Goal: Transaction & Acquisition: Purchase product/service

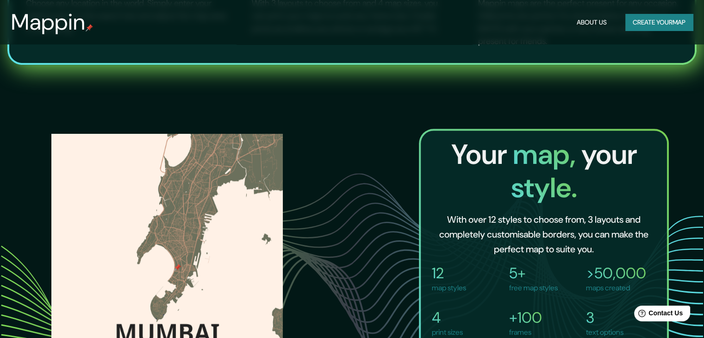
scroll to position [648, 0]
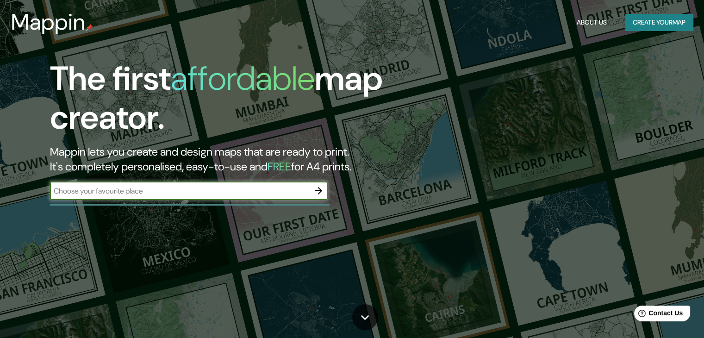
click at [635, 21] on button "Create your map" at bounding box center [659, 22] width 68 height 17
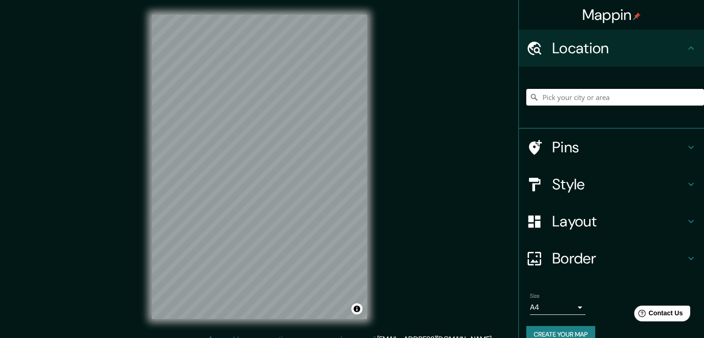
click at [388, 171] on div "Mappin Location Pins Style Layout Border Choose a border. Hint : you can make l…" at bounding box center [352, 174] width 704 height 348
click at [580, 182] on h4 "Style" at bounding box center [618, 184] width 133 height 19
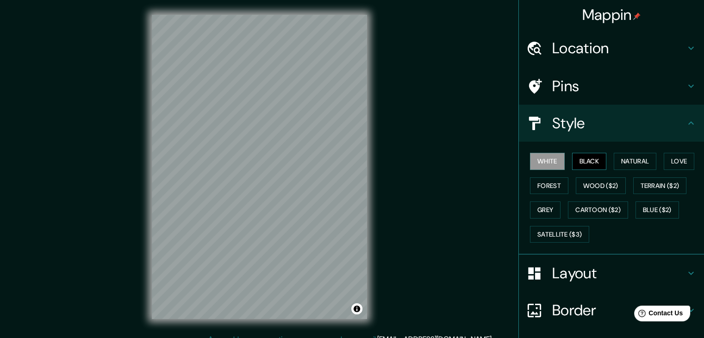
click at [579, 161] on button "Black" at bounding box center [589, 161] width 35 height 17
click at [545, 155] on button "White" at bounding box center [547, 161] width 35 height 17
click at [628, 165] on button "Natural" at bounding box center [634, 161] width 43 height 17
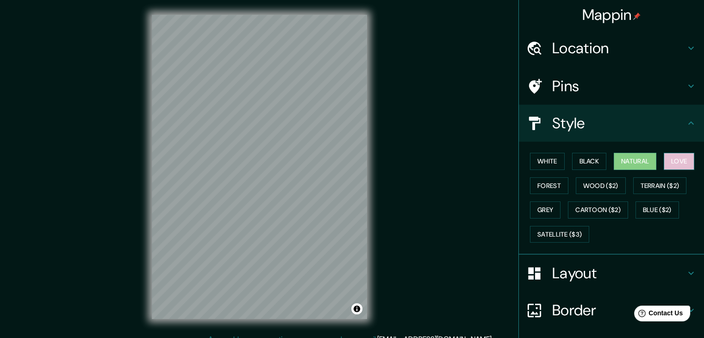
click at [663, 162] on button "Love" at bounding box center [678, 161] width 31 height 17
click at [631, 162] on button "Natural" at bounding box center [634, 161] width 43 height 17
click at [533, 185] on button "Forest" at bounding box center [549, 185] width 38 height 17
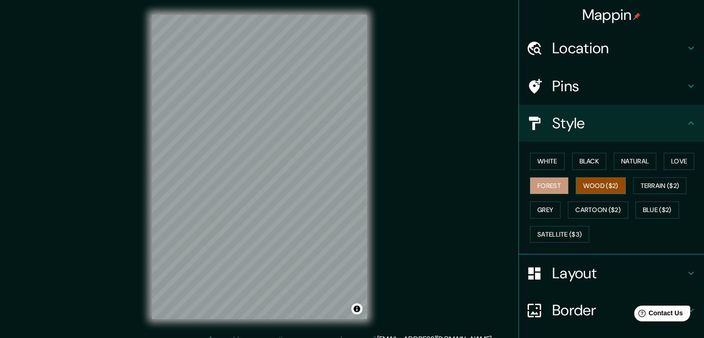
click at [601, 179] on button "Wood ($2)" at bounding box center [600, 185] width 50 height 17
click at [623, 166] on button "Natural" at bounding box center [634, 161] width 43 height 17
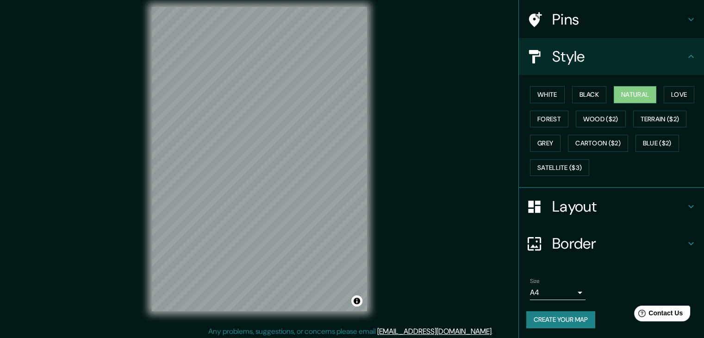
scroll to position [11, 0]
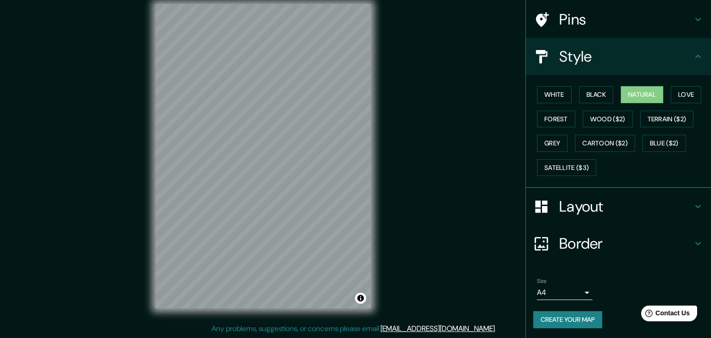
click at [563, 293] on body "Mappin Location Pins Style White Black Natural Love Forest Wood ($2) Terrain ($…" at bounding box center [355, 158] width 711 height 338
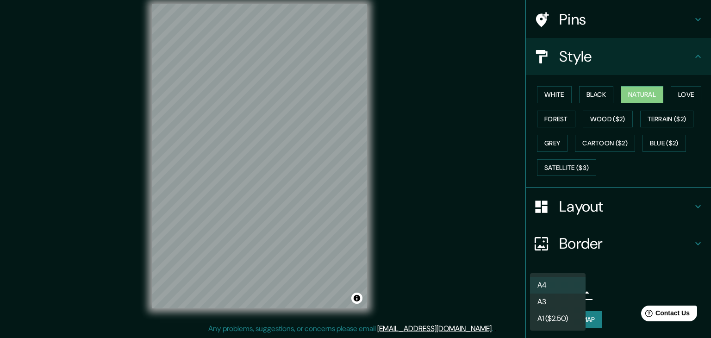
click at [602, 283] on div at bounding box center [355, 169] width 711 height 338
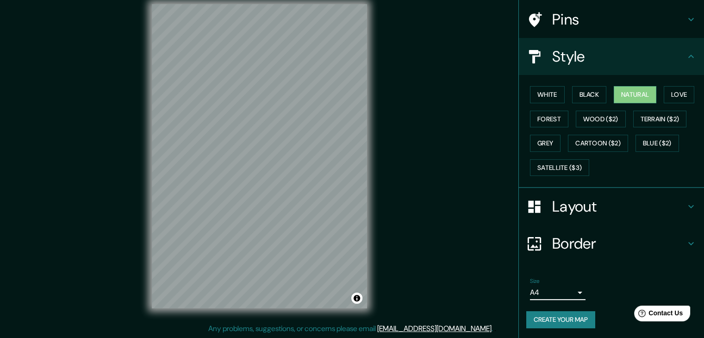
click at [553, 315] on button "Create your map" at bounding box center [560, 319] width 69 height 17
click at [557, 290] on body "Mappin Location Pins Style White Black Natural Love Forest Wood ($2) Terrain ($…" at bounding box center [352, 158] width 704 height 338
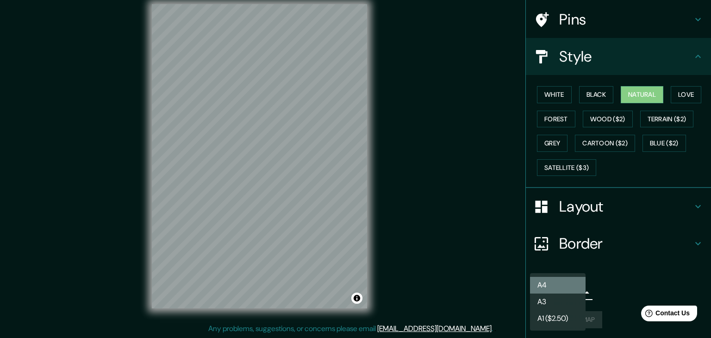
click at [546, 287] on li "A4" at bounding box center [558, 285] width 56 height 17
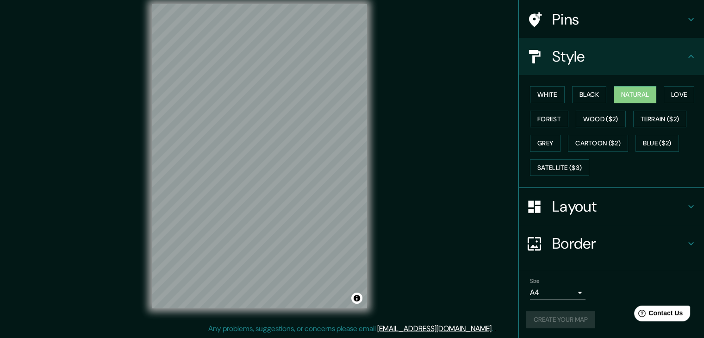
click at [557, 314] on div "Create your map" at bounding box center [611, 319] width 170 height 17
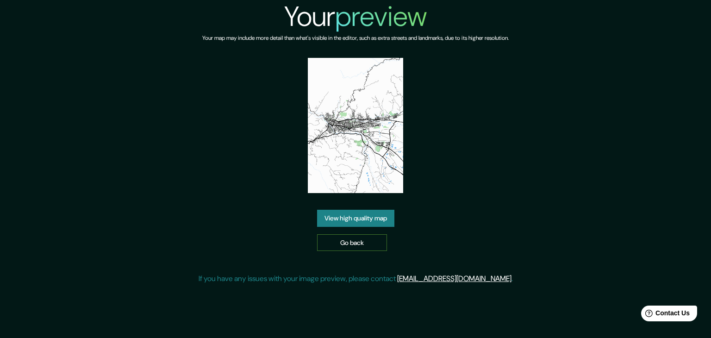
click at [351, 245] on link "Go back" at bounding box center [352, 242] width 70 height 17
click at [368, 219] on link "View high quality map" at bounding box center [355, 218] width 77 height 17
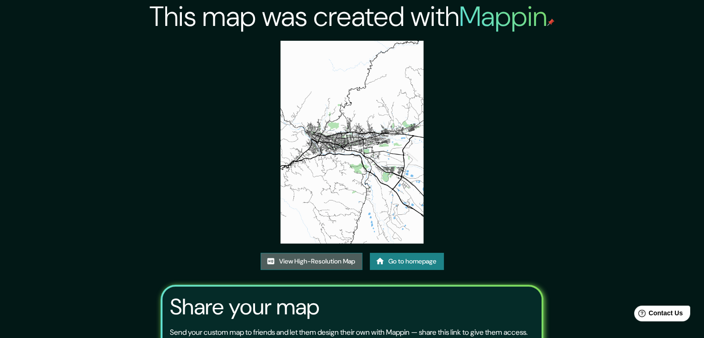
click at [322, 263] on link "View High-Resolution Map" at bounding box center [311, 261] width 102 height 17
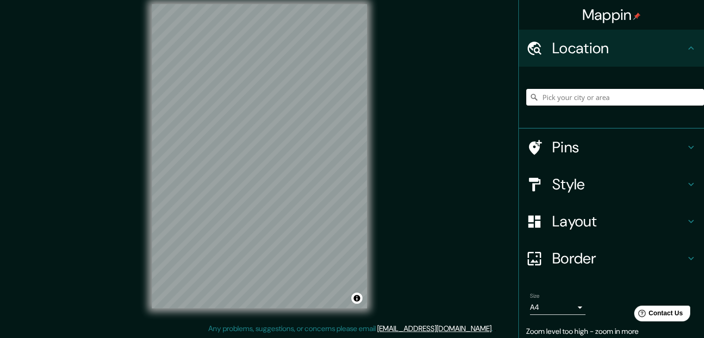
click at [452, 166] on div "Mappin Location Pins Style Layout Border Choose a border. Hint : you can make l…" at bounding box center [352, 163] width 704 height 348
click at [425, 191] on div "Mappin Location Pins Style Layout Border Choose a border. Hint : you can make l…" at bounding box center [352, 163] width 704 height 348
click at [605, 185] on h4 "Style" at bounding box center [618, 184] width 133 height 19
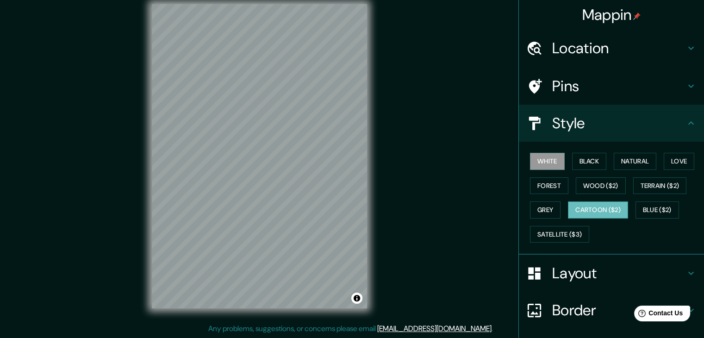
click at [580, 208] on button "Cartoon ($2)" at bounding box center [598, 209] width 60 height 17
click at [561, 230] on button "Satellite ($3)" at bounding box center [559, 234] width 59 height 17
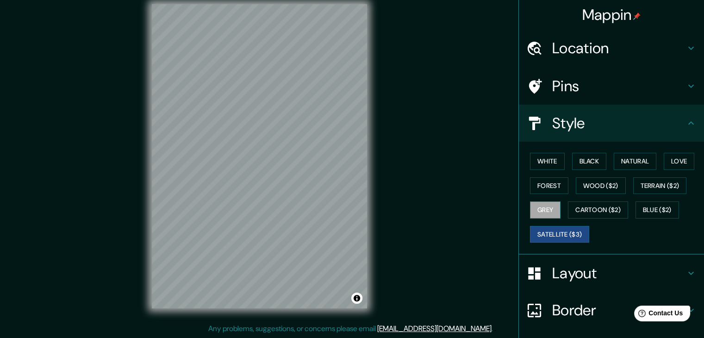
click at [540, 208] on button "Grey" at bounding box center [545, 209] width 31 height 17
click at [674, 166] on button "Love" at bounding box center [678, 161] width 31 height 17
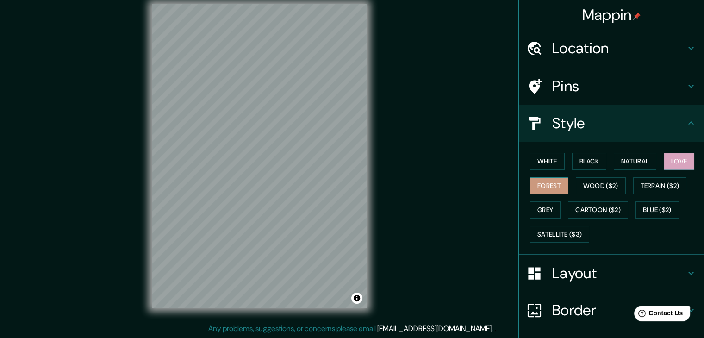
click at [532, 187] on button "Forest" at bounding box center [549, 185] width 38 height 17
click at [578, 161] on button "Black" at bounding box center [589, 161] width 35 height 17
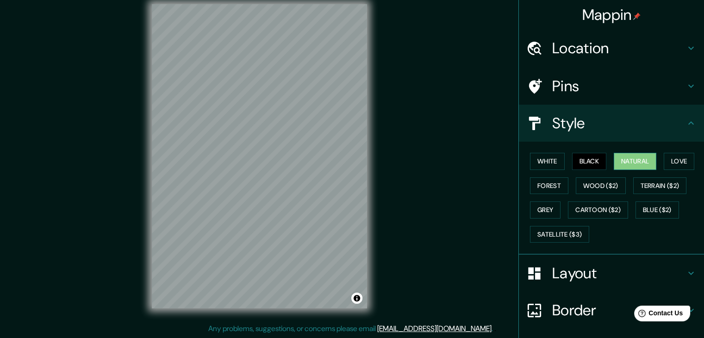
click at [627, 161] on button "Natural" at bounding box center [634, 161] width 43 height 17
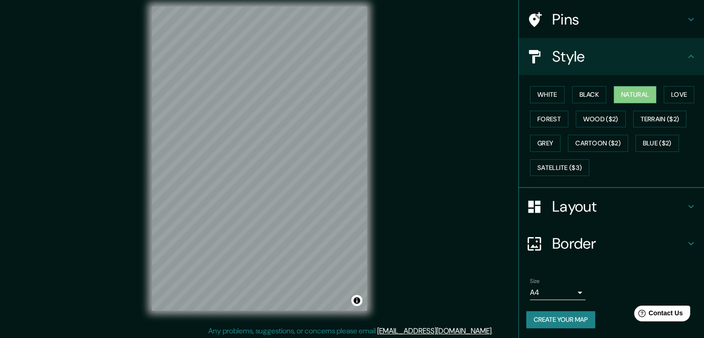
scroll to position [11, 0]
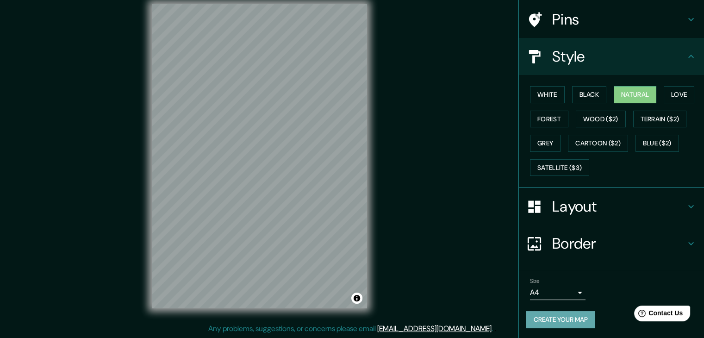
click at [559, 315] on button "Create your map" at bounding box center [560, 319] width 69 height 17
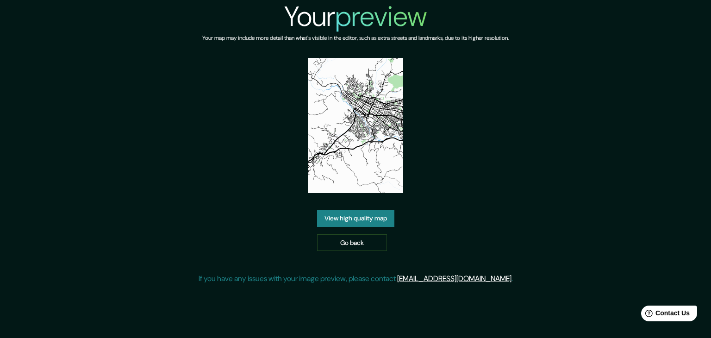
click at [357, 219] on link "View high quality map" at bounding box center [355, 218] width 77 height 17
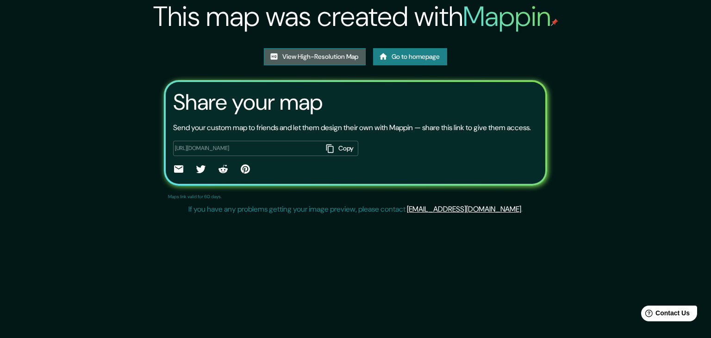
click at [320, 63] on link "View High-Resolution Map" at bounding box center [315, 56] width 102 height 17
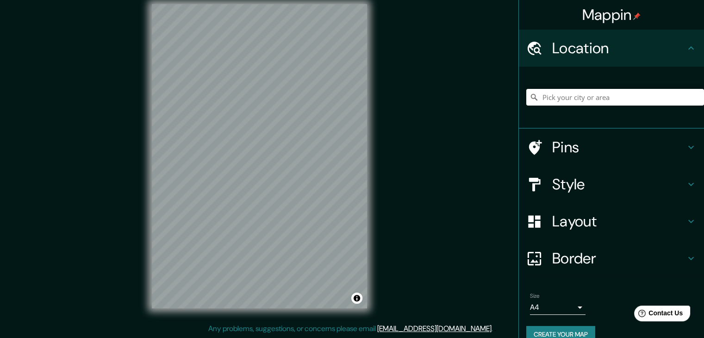
click at [603, 211] on div "Layout" at bounding box center [611, 221] width 185 height 37
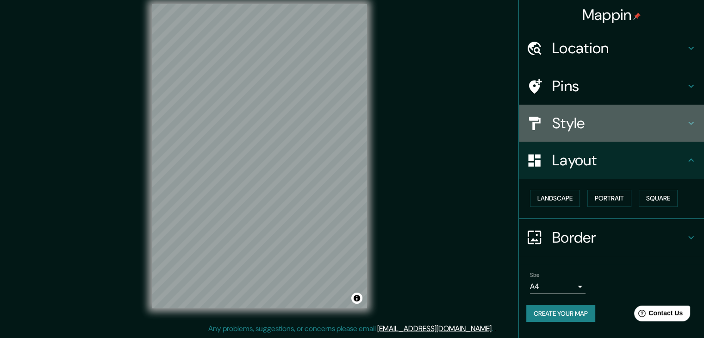
click at [611, 124] on h4 "Style" at bounding box center [618, 123] width 133 height 19
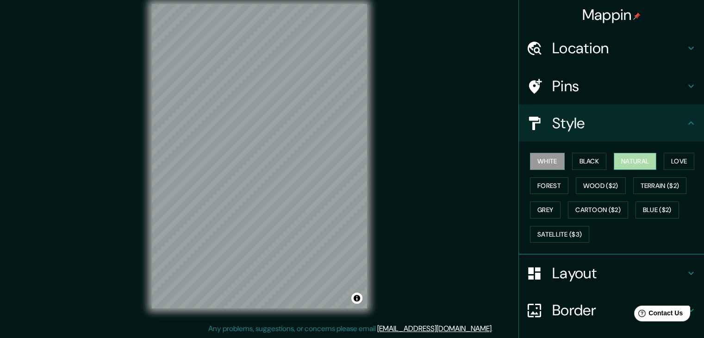
click at [631, 159] on button "Natural" at bounding box center [634, 161] width 43 height 17
click at [572, 165] on button "Black" at bounding box center [589, 161] width 35 height 17
click at [546, 164] on button "White" at bounding box center [547, 161] width 35 height 17
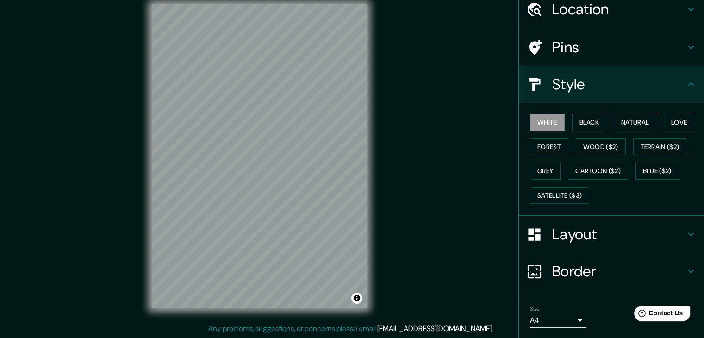
scroll to position [67, 0]
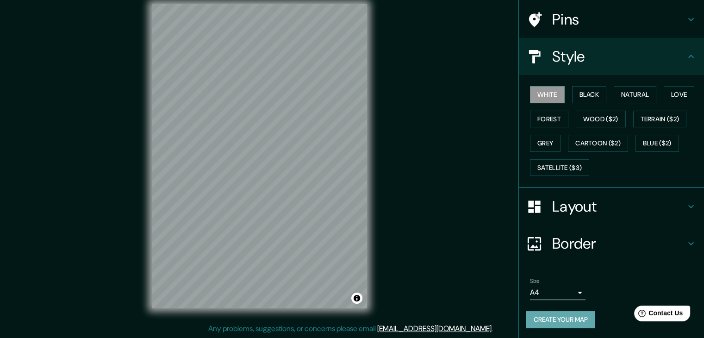
click at [560, 313] on button "Create your map" at bounding box center [560, 319] width 69 height 17
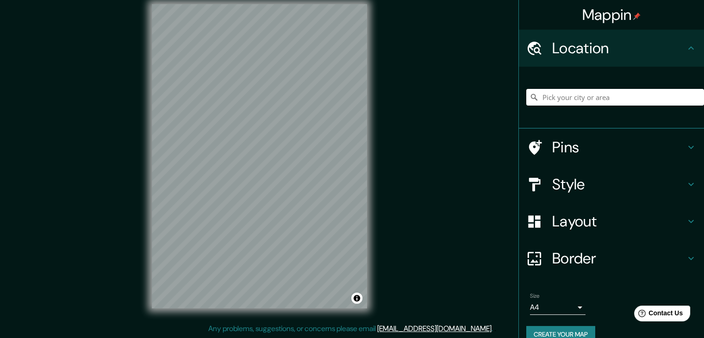
click at [431, 158] on div "Mappin Location Pins Style Layout Border Choose a border. Hint : you can make l…" at bounding box center [352, 163] width 704 height 348
click at [466, 69] on div "Mappin Location Pins Style Layout Border Choose a border. Hint : you can make l…" at bounding box center [352, 163] width 704 height 348
click at [128, 147] on div "Mappin Location Pins Style Layout Border Choose a border. Hint : you can make l…" at bounding box center [352, 163] width 704 height 348
click at [577, 184] on h4 "Style" at bounding box center [618, 184] width 133 height 19
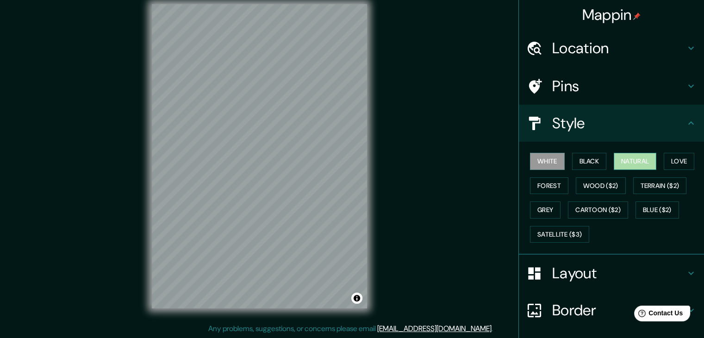
click at [640, 153] on button "Natural" at bounding box center [634, 161] width 43 height 17
click at [372, 134] on div "© Mapbox © OpenStreetMap Improve this map" at bounding box center [259, 156] width 245 height 334
click at [666, 163] on button "Love" at bounding box center [678, 161] width 31 height 17
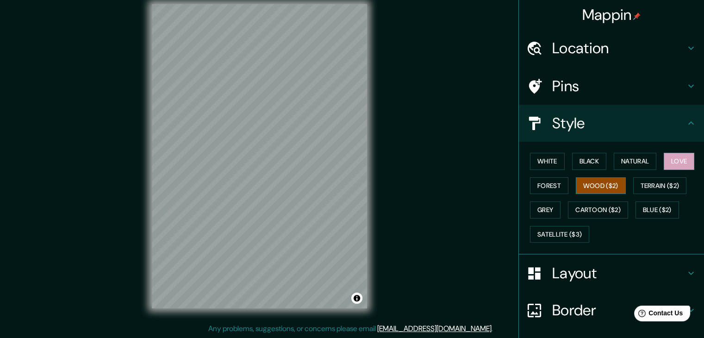
click at [595, 182] on button "Wood ($2)" at bounding box center [600, 185] width 50 height 17
click at [550, 161] on button "White" at bounding box center [547, 161] width 35 height 17
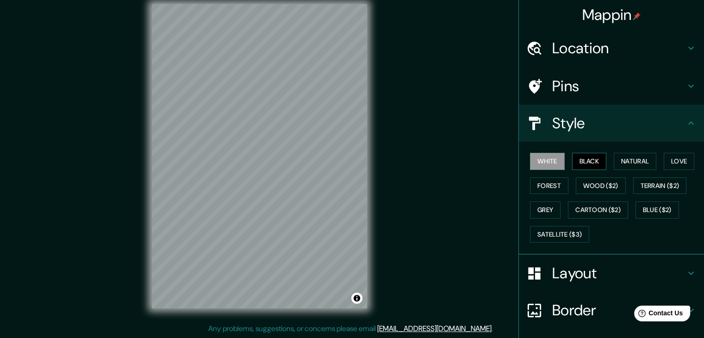
click at [572, 164] on button "Black" at bounding box center [589, 161] width 35 height 17
click at [679, 160] on button "Love" at bounding box center [678, 161] width 31 height 17
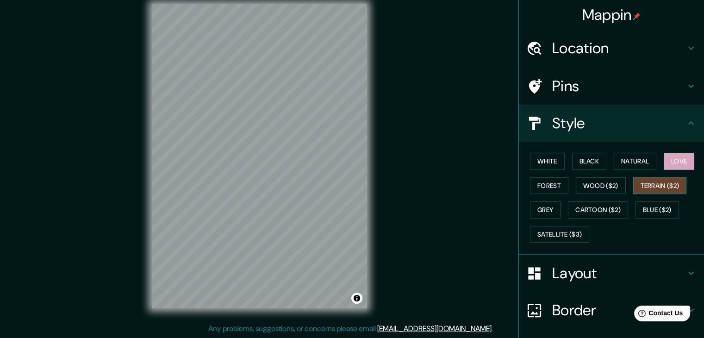
click at [633, 186] on button "Terrain ($2)" at bounding box center [660, 185] width 54 height 17
click at [637, 205] on button "Blue ($2)" at bounding box center [656, 209] width 43 height 17
click at [551, 194] on div "White Black Natural Love Forest Wood ($2) Terrain ($2) Grey Cartoon ($2) Blue (…" at bounding box center [615, 197] width 178 height 97
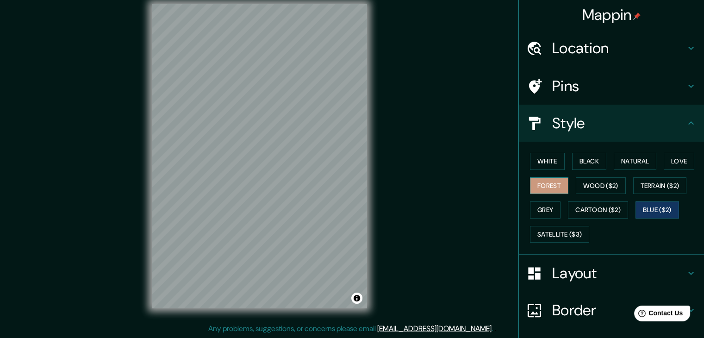
click at [545, 183] on button "Forest" at bounding box center [549, 185] width 38 height 17
click at [658, 157] on div "White Black Natural Love Forest Wood ($2) Terrain ($2) Grey Cartoon ($2) Blue (…" at bounding box center [615, 197] width 178 height 97
click at [663, 158] on button "Love" at bounding box center [678, 161] width 31 height 17
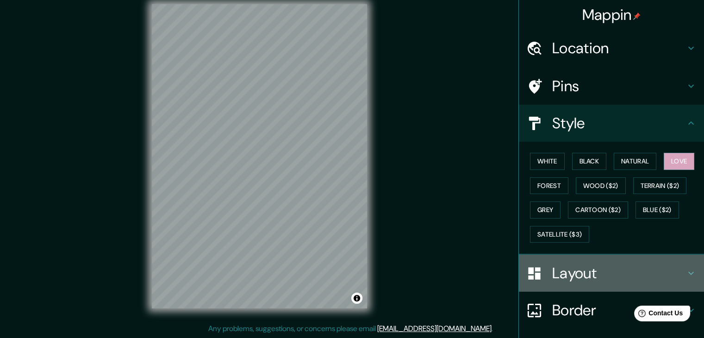
click at [554, 275] on h4 "Layout" at bounding box center [618, 273] width 133 height 19
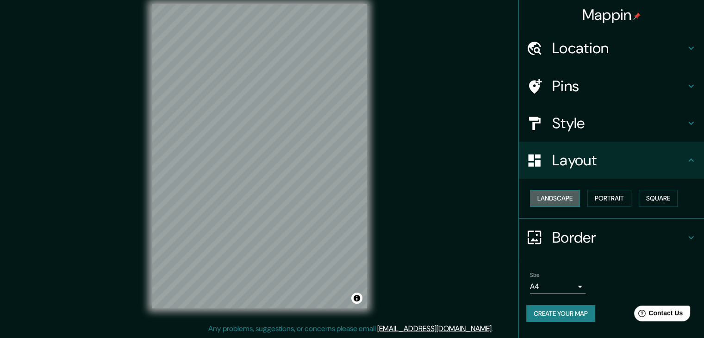
click at [567, 197] on button "Landscape" at bounding box center [555, 198] width 50 height 17
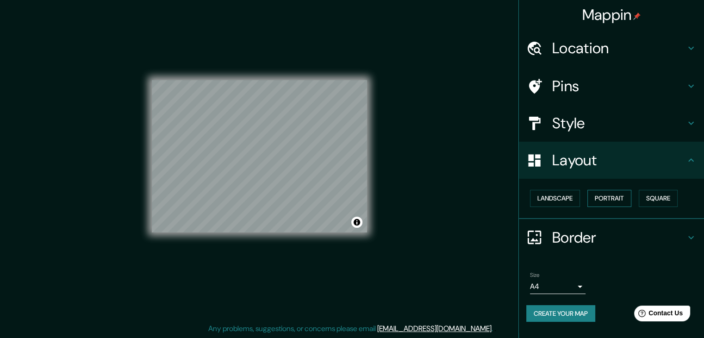
click at [590, 194] on button "Portrait" at bounding box center [609, 198] width 44 height 17
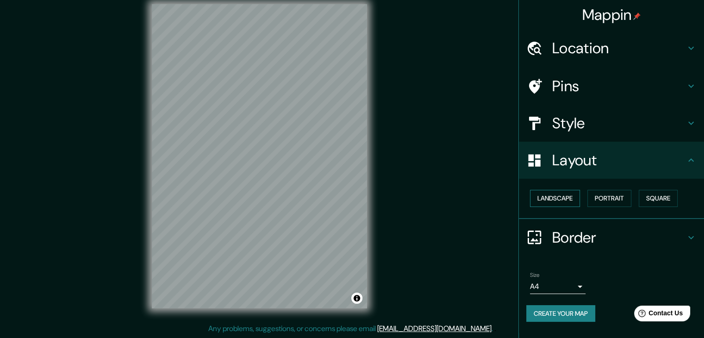
click at [554, 199] on button "Landscape" at bounding box center [555, 198] width 50 height 17
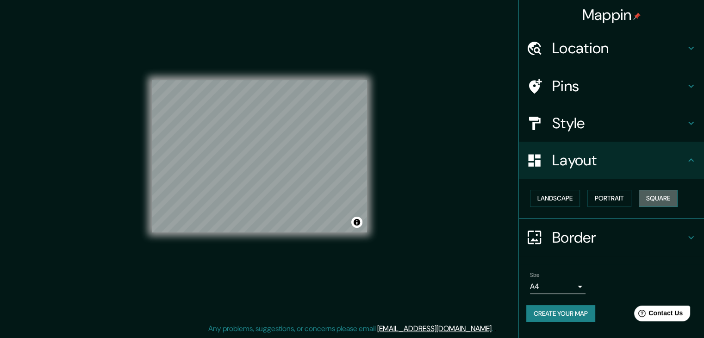
click at [644, 195] on button "Square" at bounding box center [657, 198] width 39 height 17
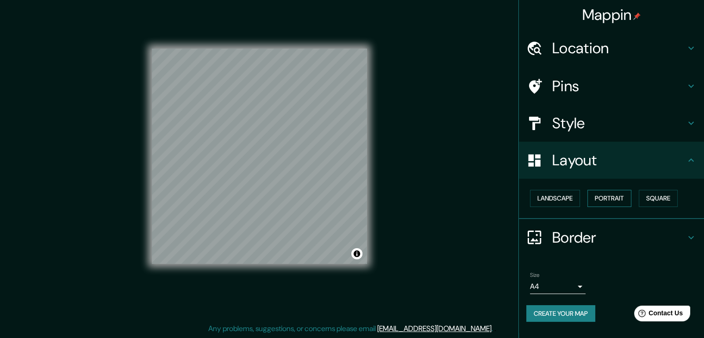
click at [619, 196] on button "Portrait" at bounding box center [609, 198] width 44 height 17
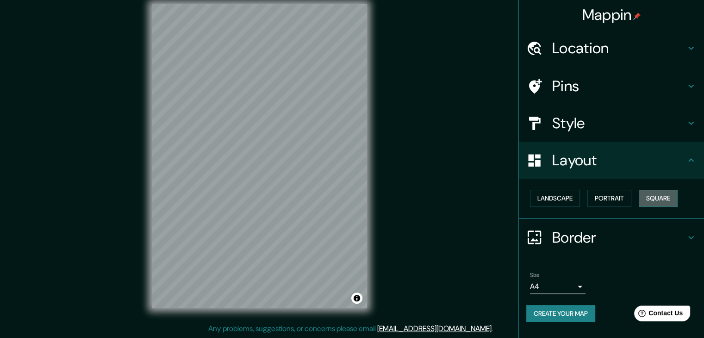
click at [650, 196] on button "Square" at bounding box center [657, 198] width 39 height 17
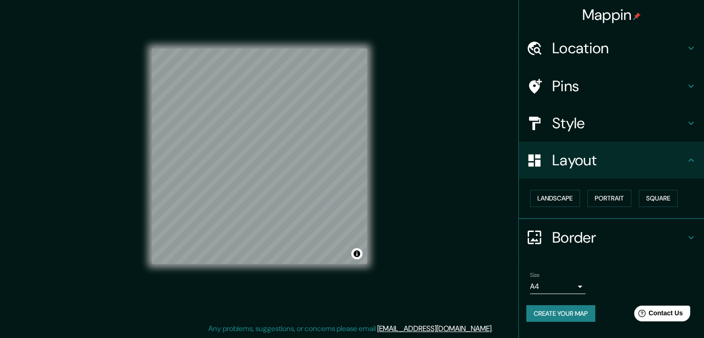
click at [637, 233] on h4 "Border" at bounding box center [618, 237] width 133 height 19
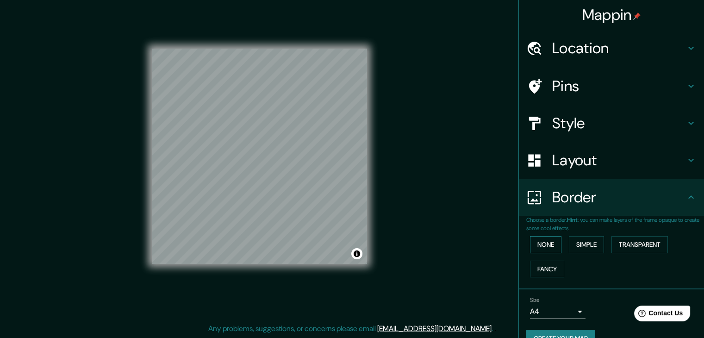
click at [546, 247] on button "None" at bounding box center [545, 244] width 31 height 17
click at [575, 245] on button "Simple" at bounding box center [586, 244] width 35 height 17
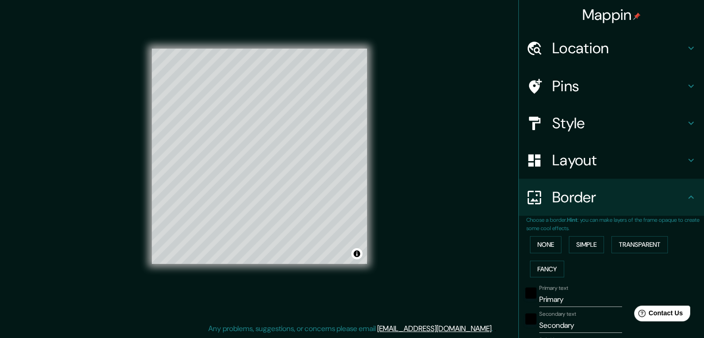
click at [601, 249] on div "None Simple Transparent Fancy" at bounding box center [615, 256] width 178 height 49
click at [642, 242] on button "Transparent" at bounding box center [639, 244] width 56 height 17
click at [542, 256] on div "None Simple Transparent Fancy" at bounding box center [615, 256] width 178 height 49
click at [534, 264] on button "Fancy" at bounding box center [547, 268] width 34 height 17
click at [536, 252] on div "None Simple Transparent Fancy" at bounding box center [615, 256] width 178 height 49
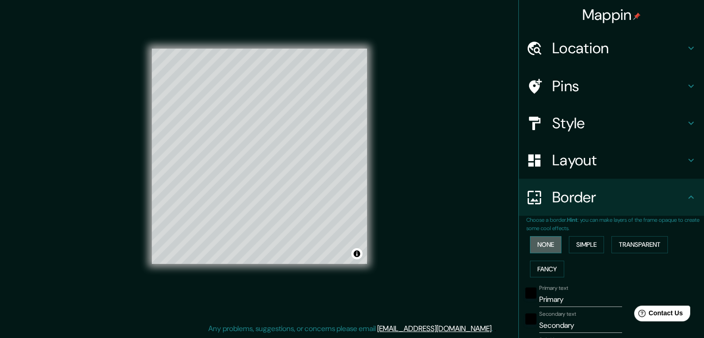
click at [539, 245] on button "None" at bounding box center [545, 244] width 31 height 17
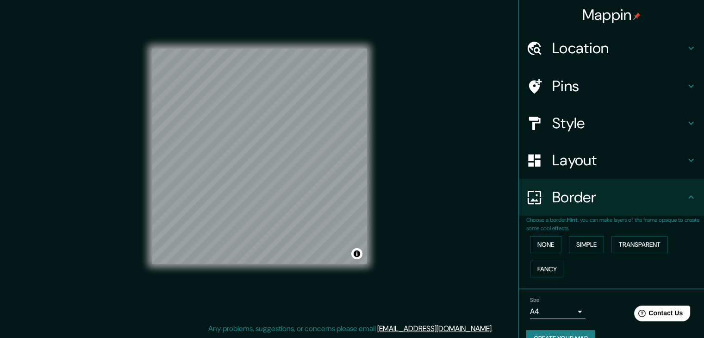
click at [570, 179] on div "Border" at bounding box center [611, 197] width 185 height 37
click at [571, 167] on h4 "Layout" at bounding box center [618, 160] width 133 height 19
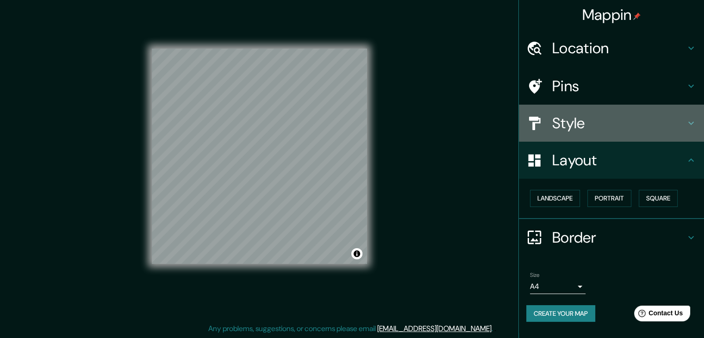
click at [571, 123] on h4 "Style" at bounding box center [618, 123] width 133 height 19
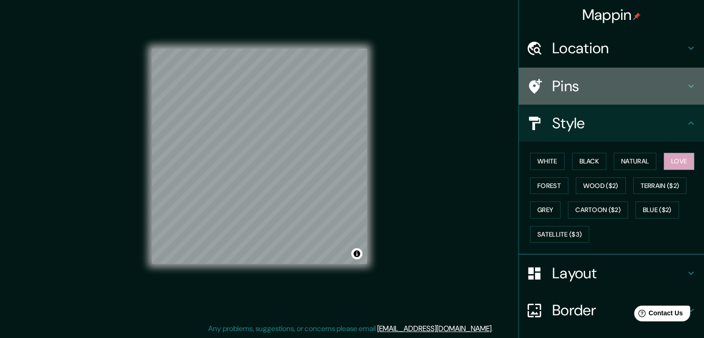
drag, startPoint x: 563, startPoint y: 78, endPoint x: 557, endPoint y: 89, distance: 12.9
click at [563, 78] on h4 "Pins" at bounding box center [618, 86] width 133 height 19
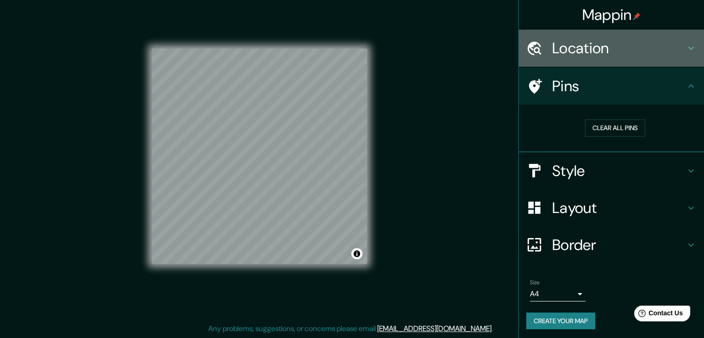
click at [572, 57] on h4 "Location" at bounding box center [618, 48] width 133 height 19
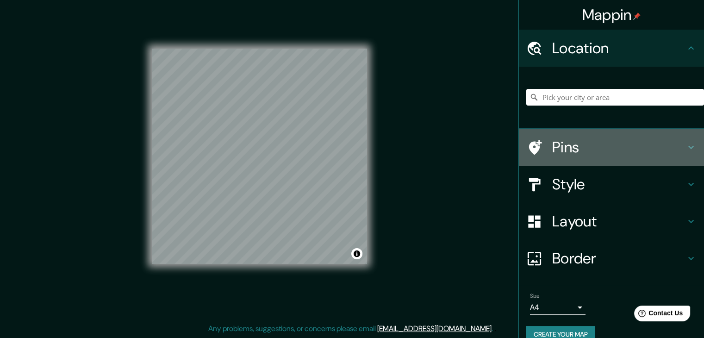
click at [559, 149] on h4 "Pins" at bounding box center [618, 147] width 133 height 19
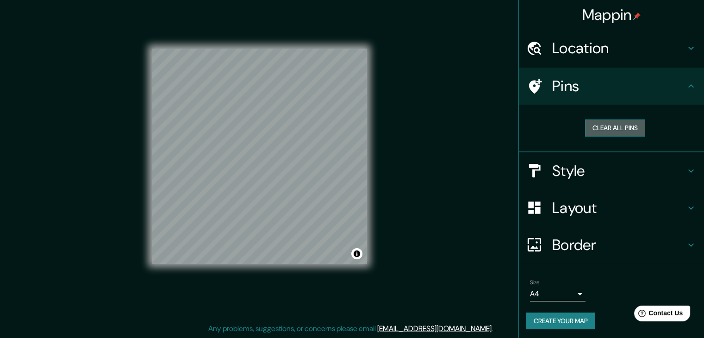
click at [593, 124] on button "Clear all pins" at bounding box center [615, 127] width 60 height 17
click at [552, 163] on h4 "Style" at bounding box center [618, 170] width 133 height 19
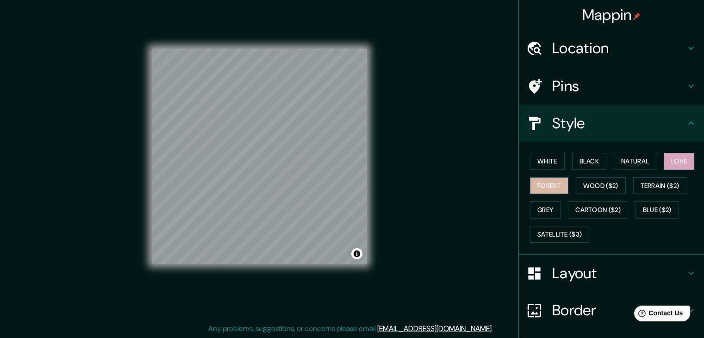
click at [551, 182] on button "Forest" at bounding box center [549, 185] width 38 height 17
click at [619, 155] on button "Natural" at bounding box center [634, 161] width 43 height 17
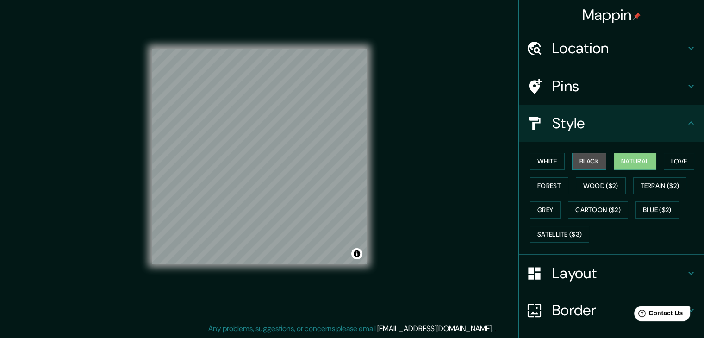
click at [578, 161] on button "Black" at bounding box center [589, 161] width 35 height 17
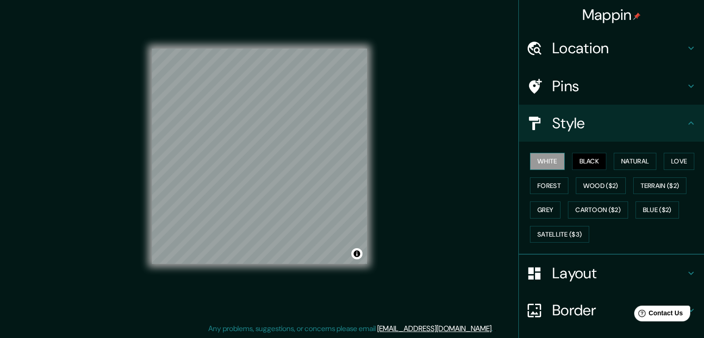
click at [533, 167] on button "White" at bounding box center [547, 161] width 35 height 17
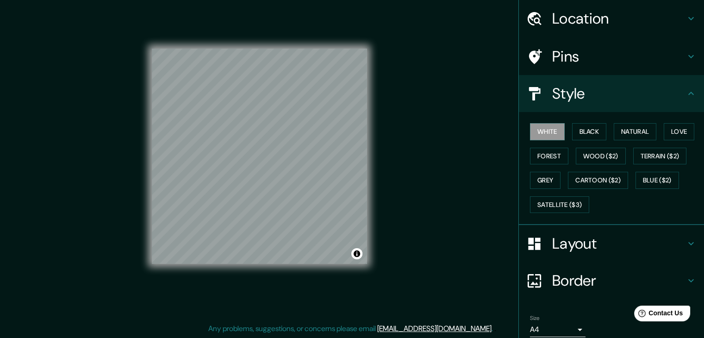
scroll to position [67, 0]
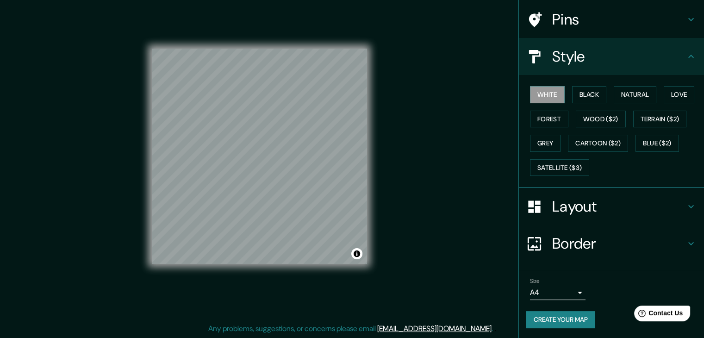
click at [572, 312] on button "Create your map" at bounding box center [560, 319] width 69 height 17
click at [572, 91] on button "Black" at bounding box center [589, 94] width 35 height 17
click at [549, 95] on button "White" at bounding box center [547, 94] width 35 height 17
drag, startPoint x: 367, startPoint y: 260, endPoint x: 572, endPoint y: 317, distance: 212.7
click at [572, 317] on button "Create your map" at bounding box center [560, 319] width 69 height 17
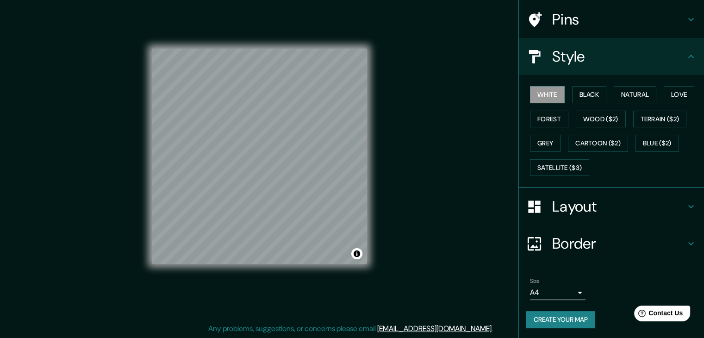
click at [563, 315] on button "Create your map" at bounding box center [560, 319] width 69 height 17
click at [555, 316] on button "Create your map" at bounding box center [560, 319] width 69 height 17
click at [582, 242] on h4 "Border" at bounding box center [618, 243] width 133 height 19
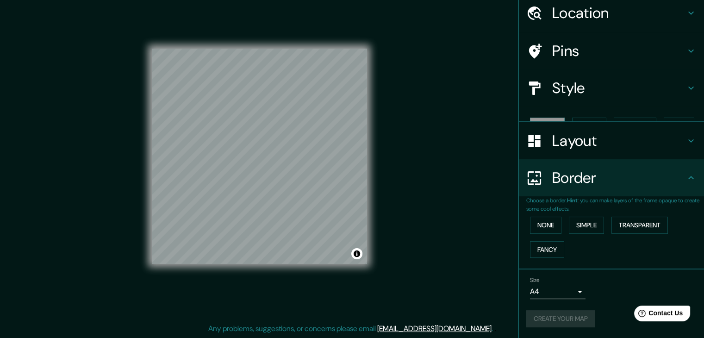
scroll to position [19, 0]
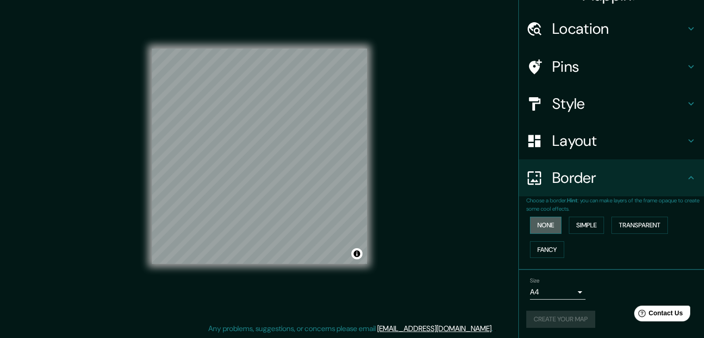
click at [539, 224] on button "None" at bounding box center [545, 225] width 31 height 17
click at [541, 217] on button "None" at bounding box center [545, 225] width 31 height 17
click at [569, 228] on button "Simple" at bounding box center [586, 225] width 35 height 17
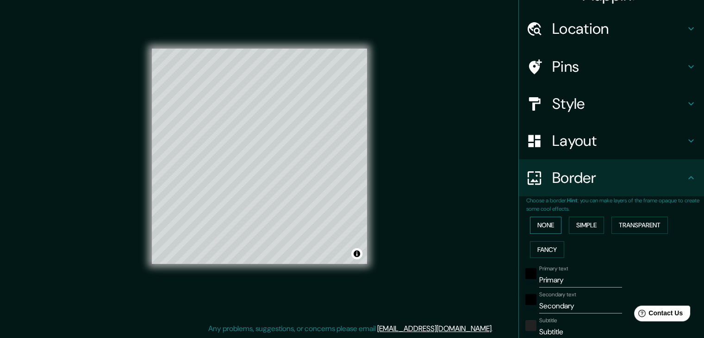
drag, startPoint x: 534, startPoint y: 234, endPoint x: 535, endPoint y: 228, distance: 6.0
click at [534, 234] on div "None Simple Transparent Fancy" at bounding box center [615, 237] width 178 height 49
click at [537, 225] on button "None" at bounding box center [545, 225] width 31 height 17
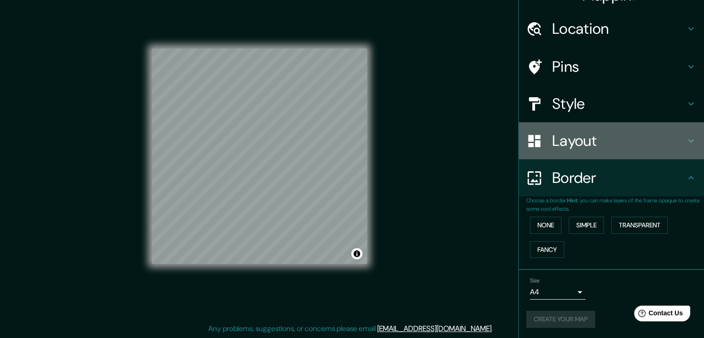
click at [570, 154] on div "Layout" at bounding box center [611, 140] width 185 height 37
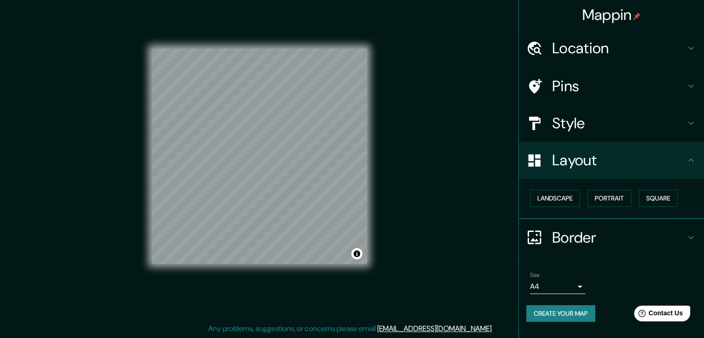
click at [556, 206] on div "Landscape Portrait Square" at bounding box center [615, 198] width 178 height 25
click at [556, 203] on button "Landscape" at bounding box center [555, 198] width 50 height 17
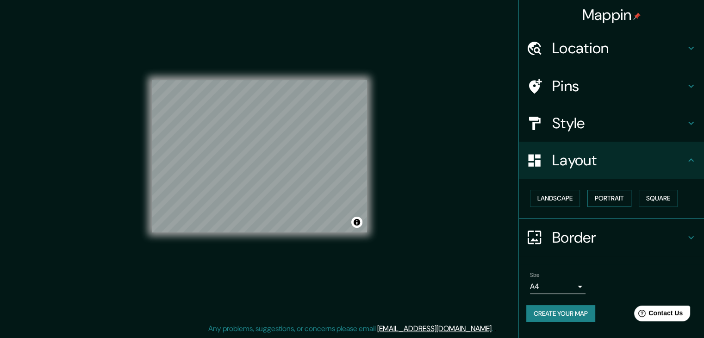
click at [595, 205] on button "Portrait" at bounding box center [609, 198] width 44 height 17
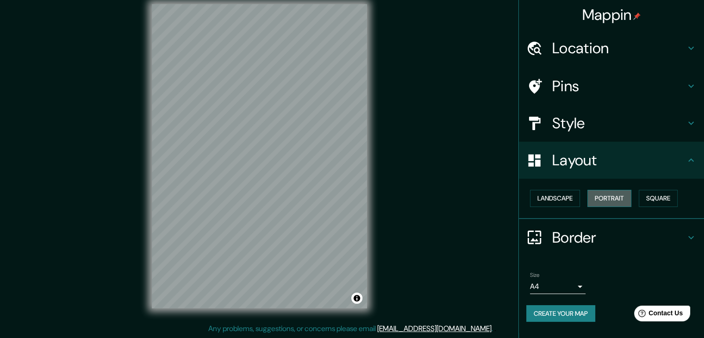
click at [604, 201] on button "Portrait" at bounding box center [609, 198] width 44 height 17
click at [566, 313] on button "Create your map" at bounding box center [560, 313] width 69 height 17
click at [564, 288] on body "Mappin Location Pins Style Layout Landscape Portrait Square Border Choose a bor…" at bounding box center [352, 158] width 704 height 338
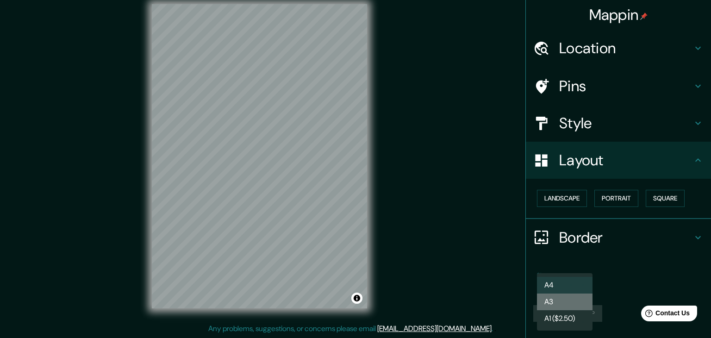
click at [557, 300] on li "A3" at bounding box center [565, 301] width 56 height 17
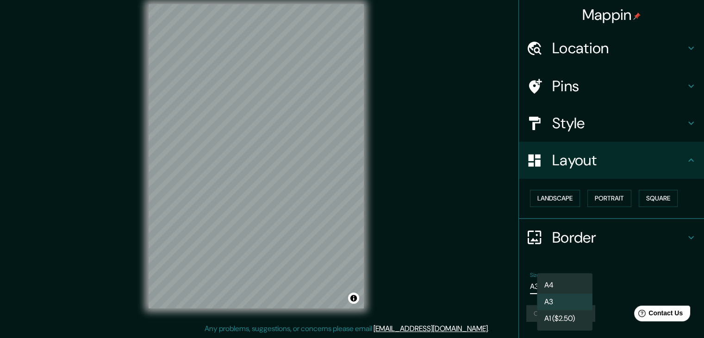
click at [565, 288] on body "Mappin Location Pins Style Layout Landscape Portrait Square Border Choose a bor…" at bounding box center [352, 158] width 704 height 338
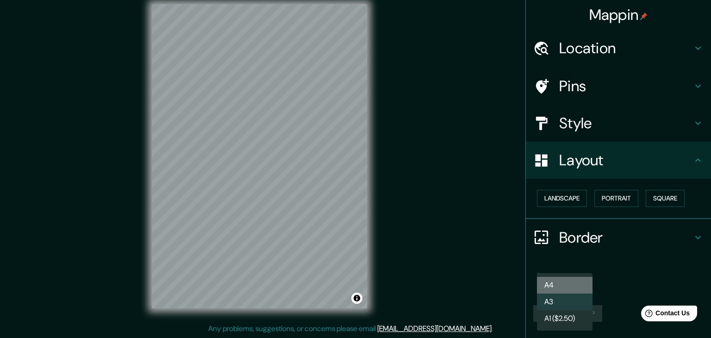
click at [559, 285] on li "A4" at bounding box center [565, 285] width 56 height 17
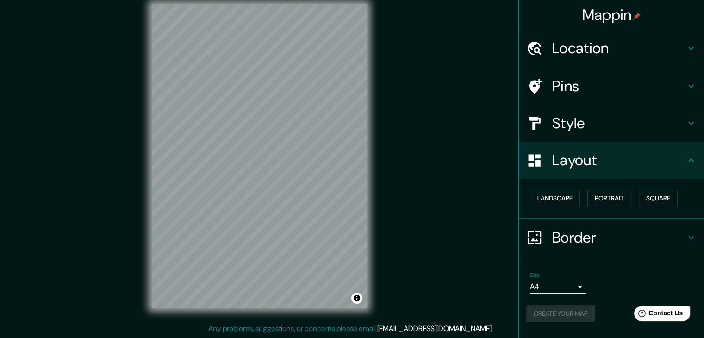
click at [554, 312] on div "Create your map" at bounding box center [611, 313] width 170 height 17
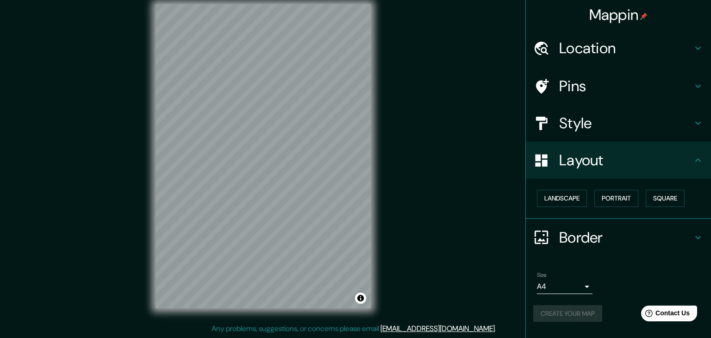
click at [549, 289] on body "Mappin Location Pins Style Layout Landscape Portrait Square Border Choose a bor…" at bounding box center [355, 158] width 711 height 338
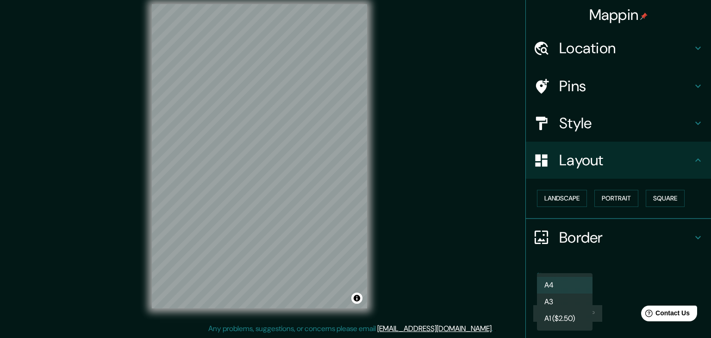
click at [563, 302] on li "A3" at bounding box center [565, 301] width 56 height 17
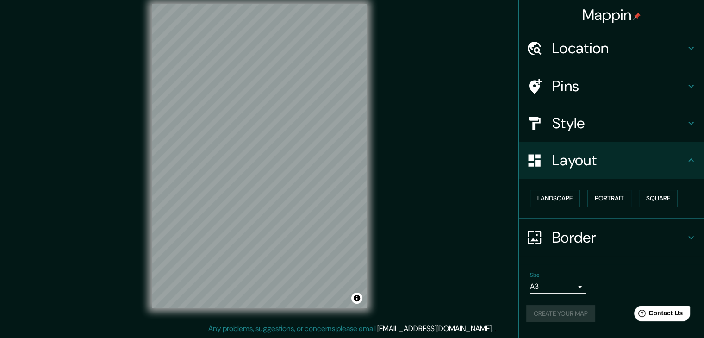
click at [553, 310] on div "Create your map" at bounding box center [611, 313] width 170 height 17
click at [535, 306] on button "Create your map" at bounding box center [560, 313] width 69 height 17
click at [560, 308] on button "Create your map" at bounding box center [560, 313] width 69 height 17
click at [560, 308] on div "Create your map" at bounding box center [611, 313] width 170 height 17
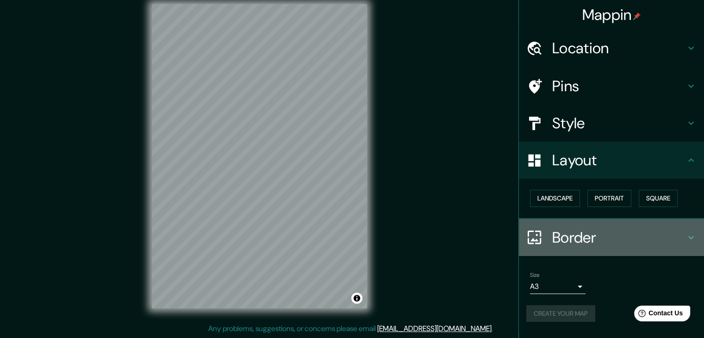
click at [557, 223] on div "Border" at bounding box center [611, 237] width 185 height 37
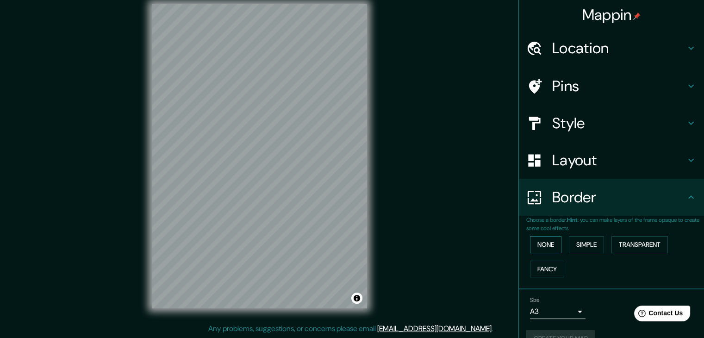
click at [552, 243] on button "None" at bounding box center [545, 244] width 31 height 17
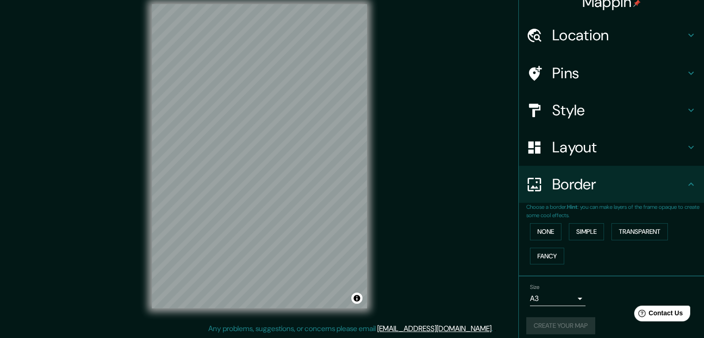
scroll to position [19, 0]
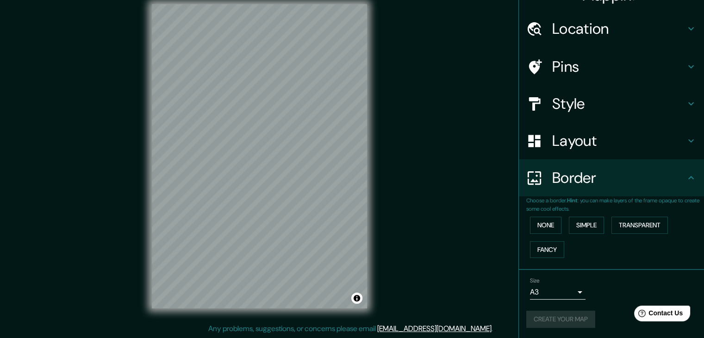
click at [550, 326] on div "Size A3 single Create your map" at bounding box center [611, 304] width 170 height 62
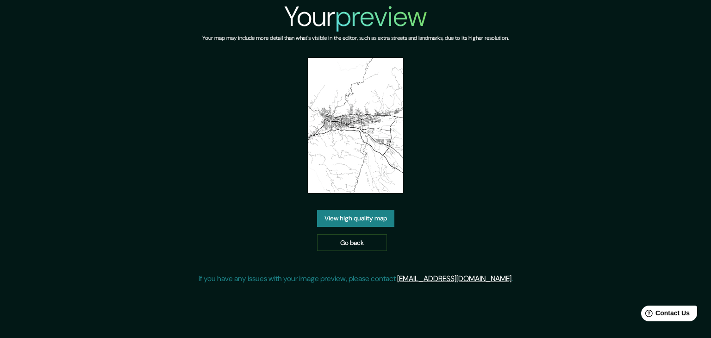
click at [346, 227] on div "View high quality map Go back" at bounding box center [355, 230] width 77 height 41
click at [345, 222] on link "View high quality map" at bounding box center [355, 218] width 77 height 17
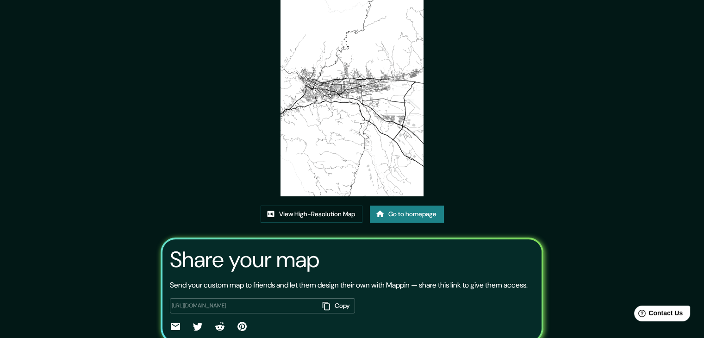
scroll to position [93, 0]
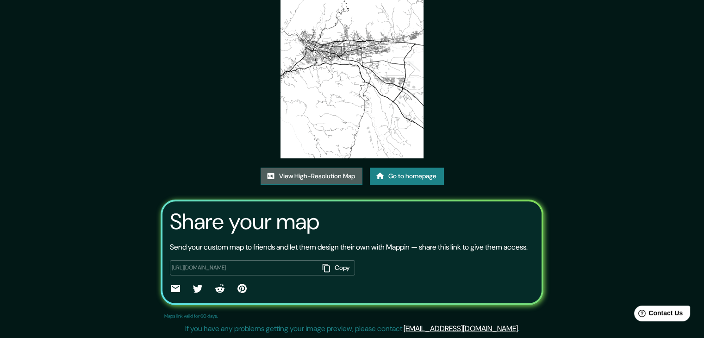
click at [312, 167] on link "View High-Resolution Map" at bounding box center [311, 175] width 102 height 17
